Goal: Navigation & Orientation: Find specific page/section

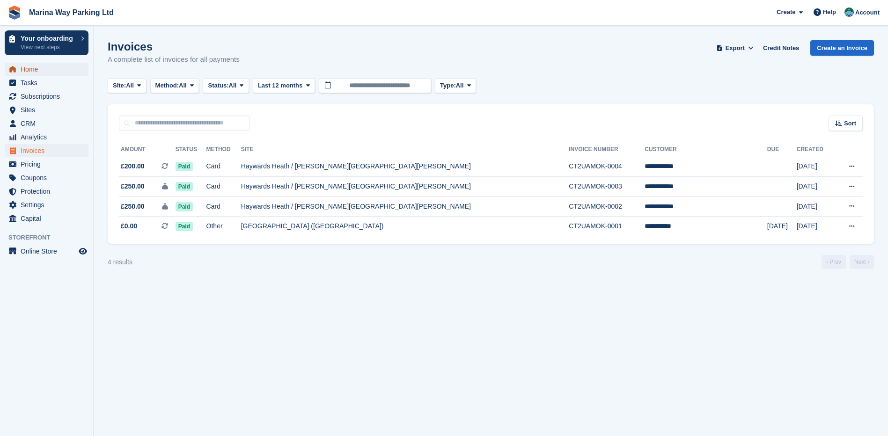
click at [30, 66] on span "Home" at bounding box center [49, 69] width 56 height 13
